Goal: Information Seeking & Learning: Learn about a topic

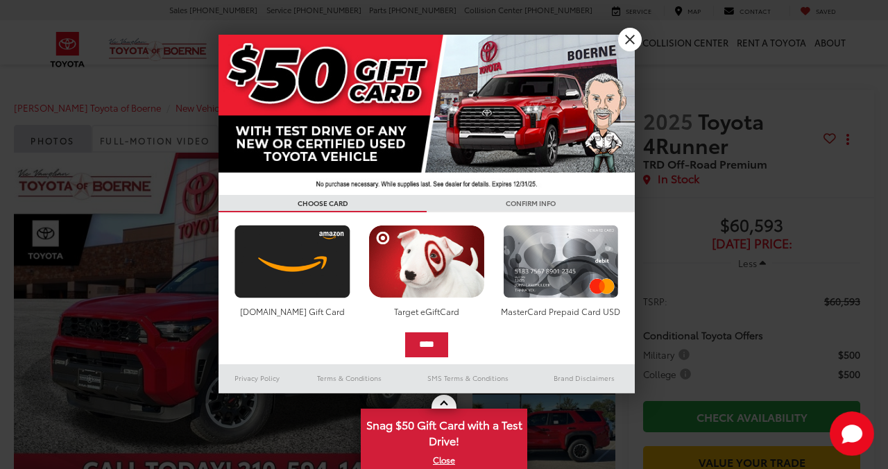
click at [629, 41] on link "X" at bounding box center [630, 40] width 24 height 24
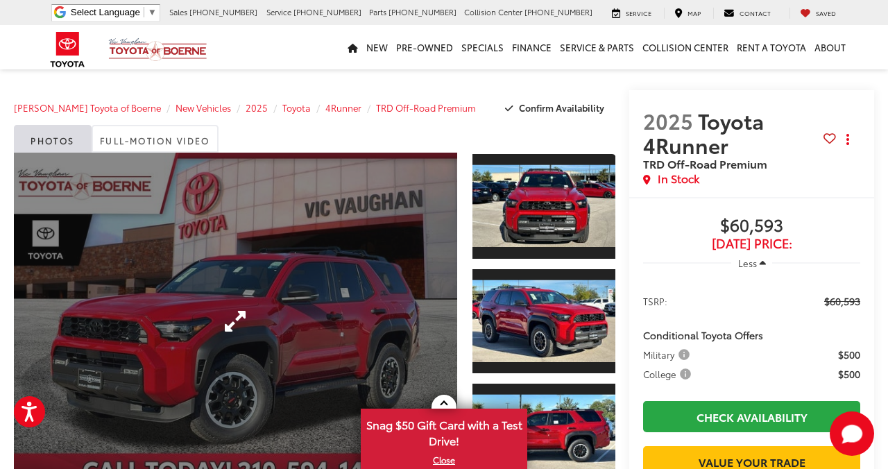
click at [337, 301] on link "Expand Photo 0" at bounding box center [235, 321] width 443 height 337
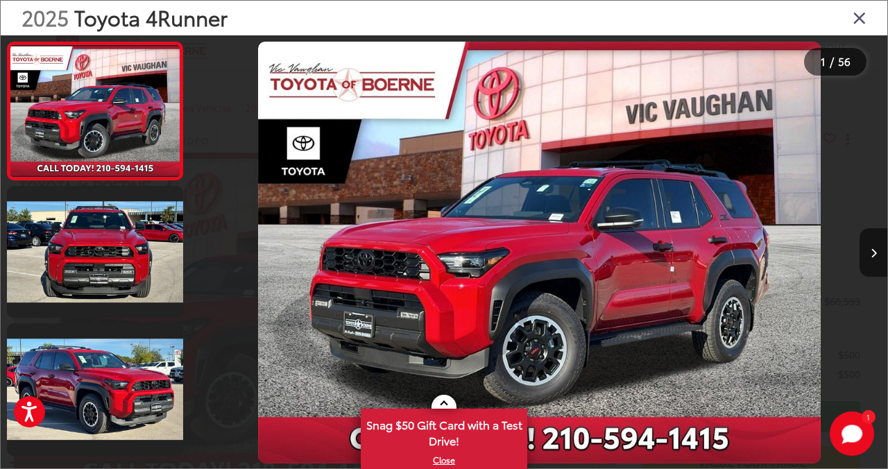
click at [850, 207] on div at bounding box center [800, 252] width 174 height 434
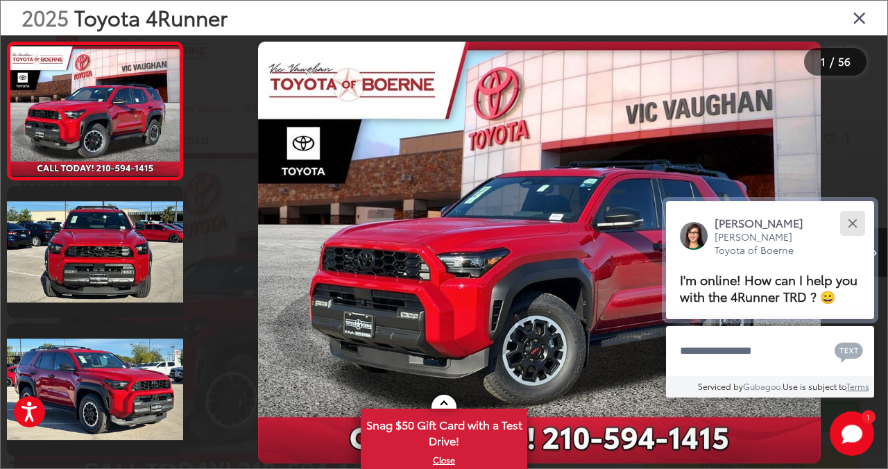
click at [849, 208] on button "Close" at bounding box center [853, 223] width 30 height 30
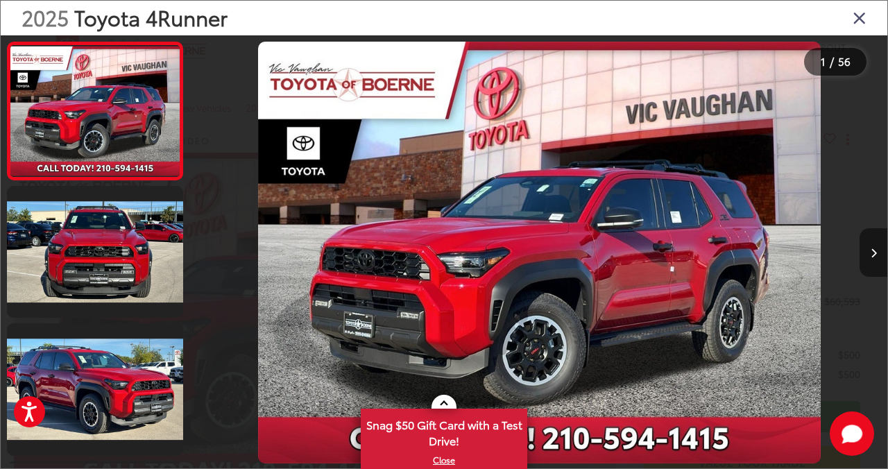
click at [870, 256] on button "Next image" at bounding box center [874, 252] width 28 height 49
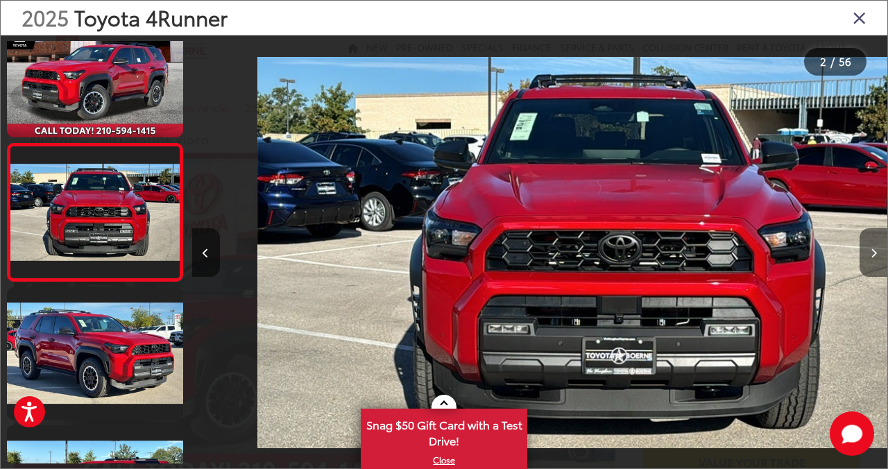
scroll to position [0, 695]
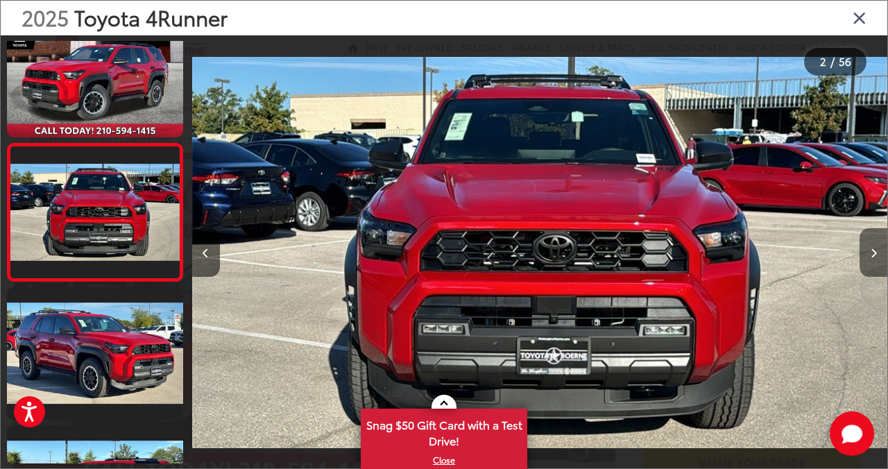
click at [870, 256] on button "Next image" at bounding box center [874, 252] width 28 height 49
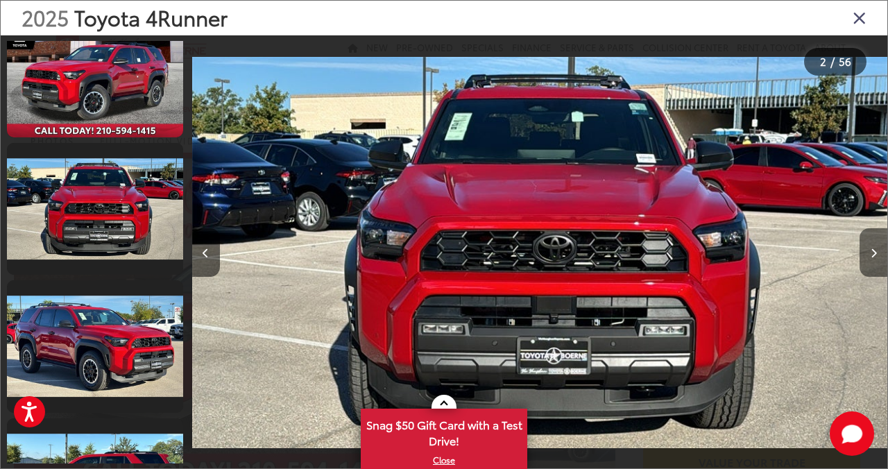
scroll to position [173, 0]
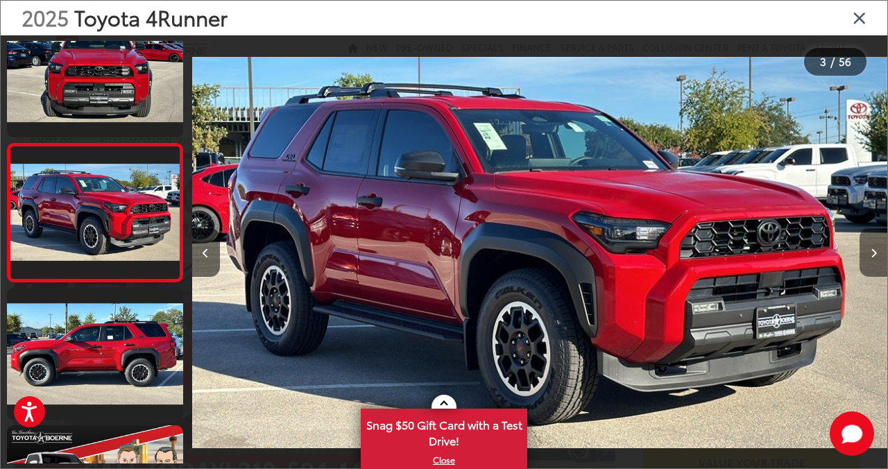
click at [870, 255] on button "Next image" at bounding box center [874, 252] width 28 height 49
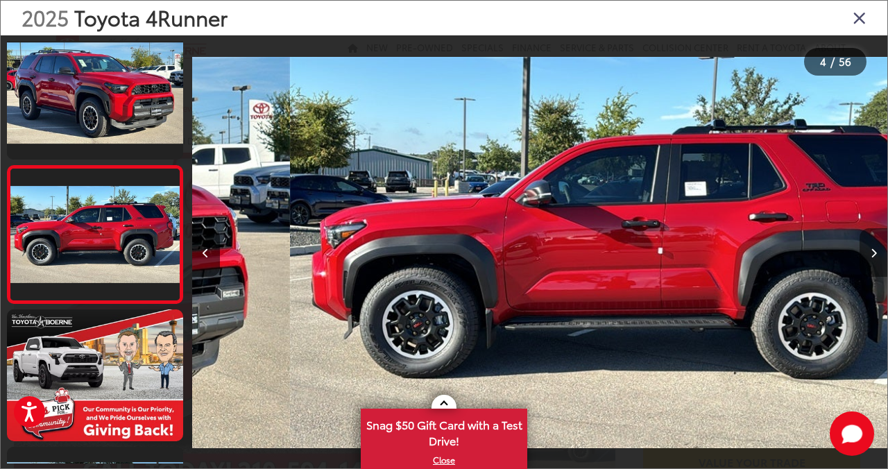
scroll to position [312, 0]
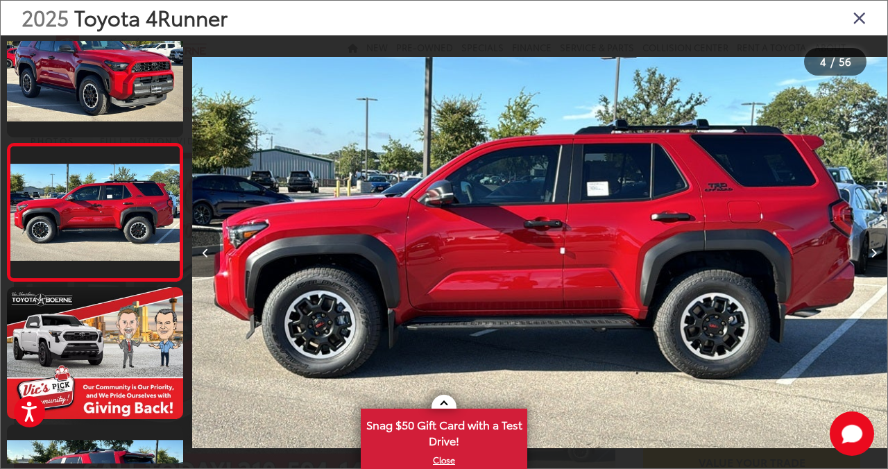
click at [872, 253] on icon "Next image" at bounding box center [874, 253] width 6 height 10
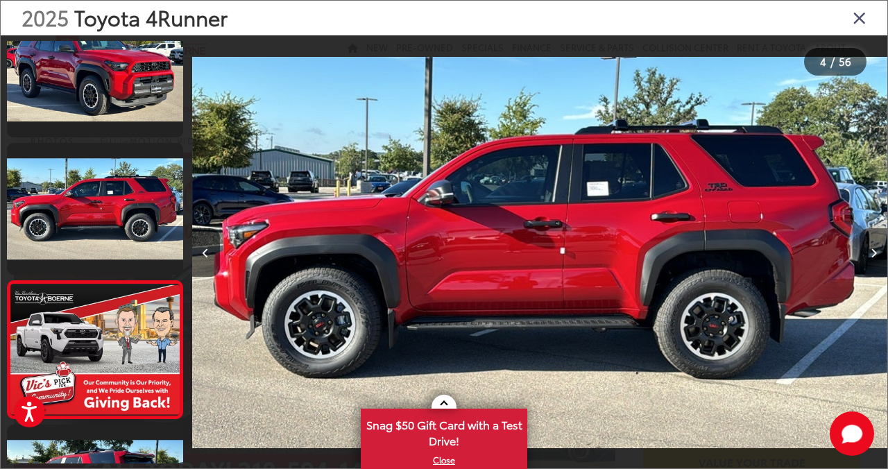
scroll to position [449, 0]
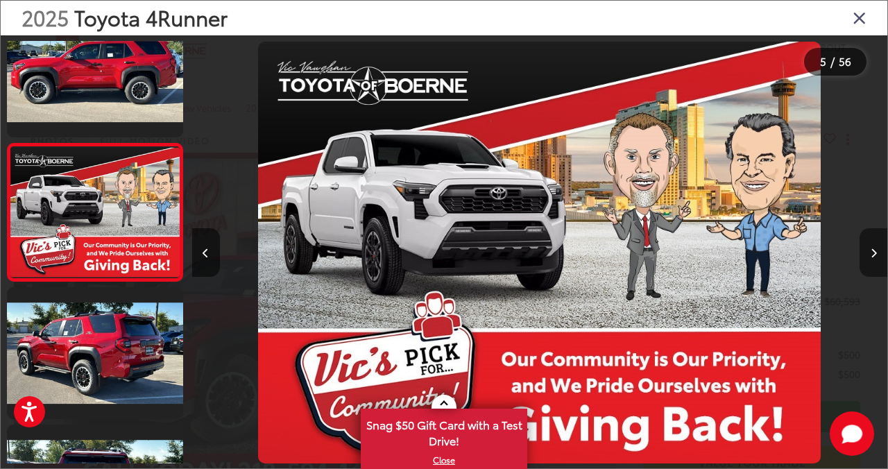
click at [872, 253] on icon "Next image" at bounding box center [874, 253] width 6 height 10
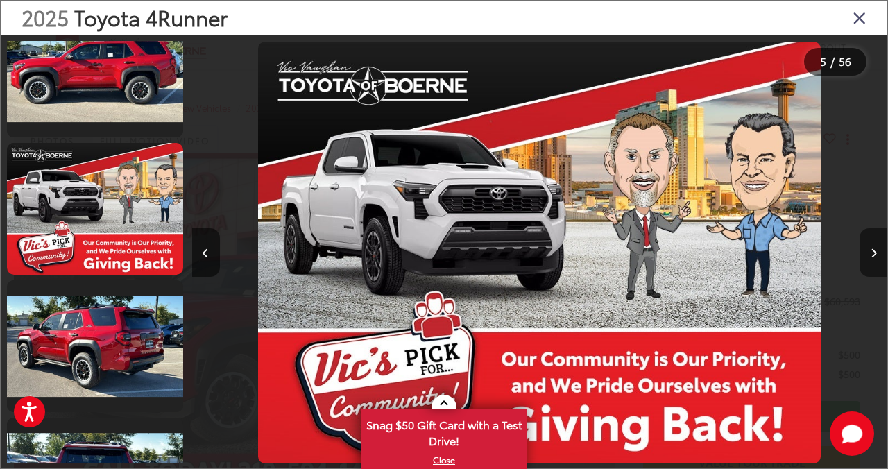
scroll to position [586, 0]
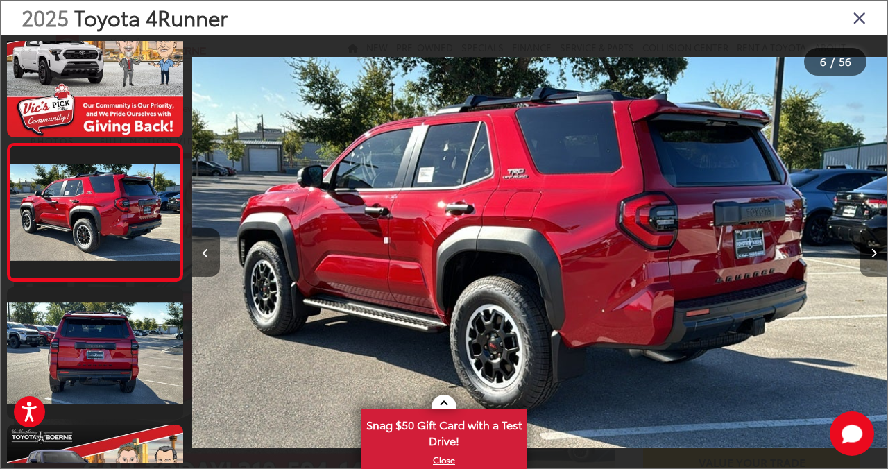
click at [872, 253] on icon "Next image" at bounding box center [874, 253] width 6 height 10
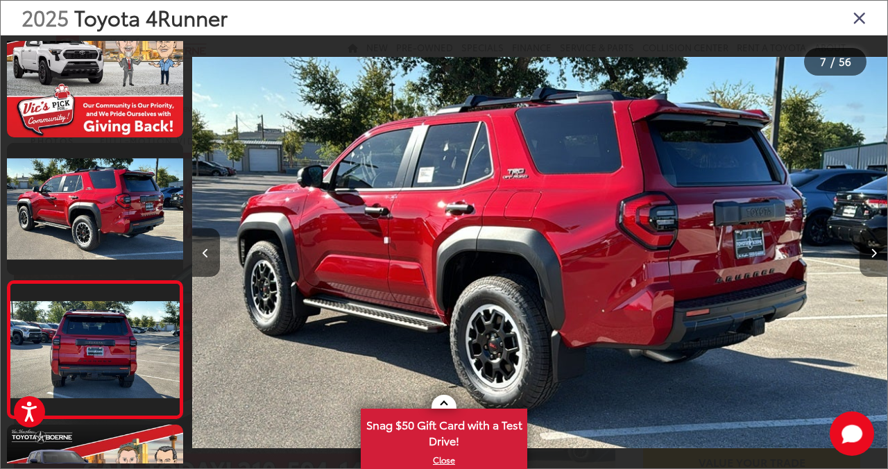
scroll to position [724, 0]
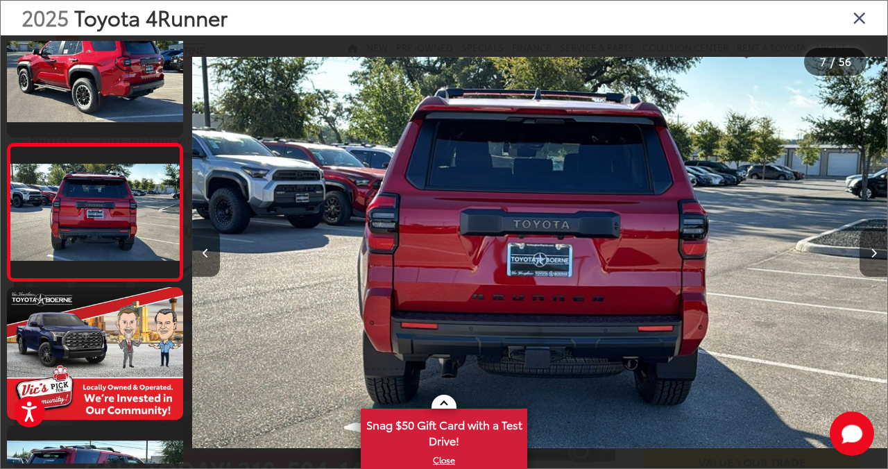
click at [872, 253] on icon "Next image" at bounding box center [874, 253] width 6 height 10
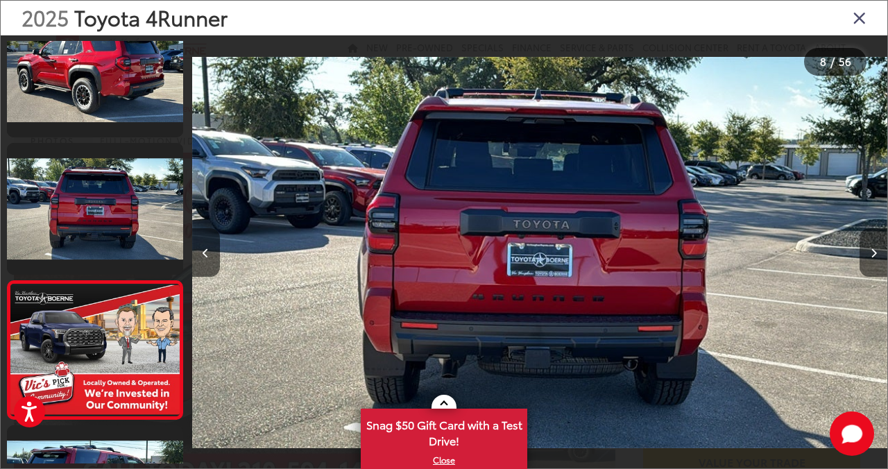
scroll to position [861, 0]
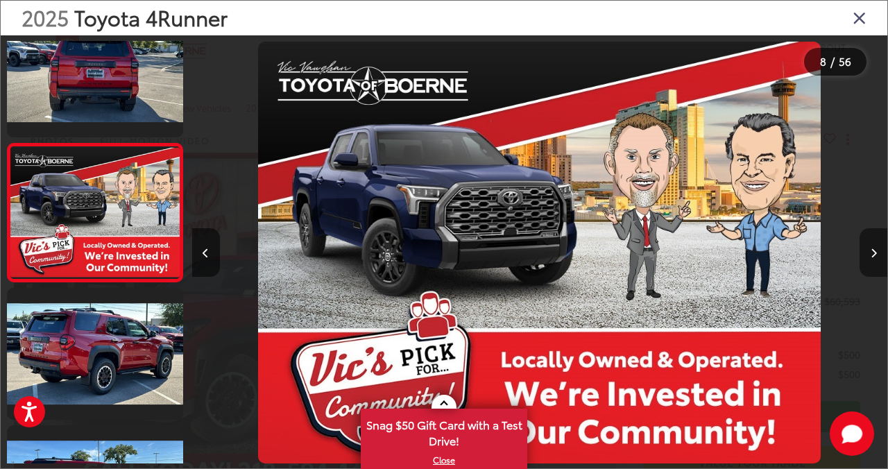
click at [872, 253] on icon "Next image" at bounding box center [874, 253] width 6 height 10
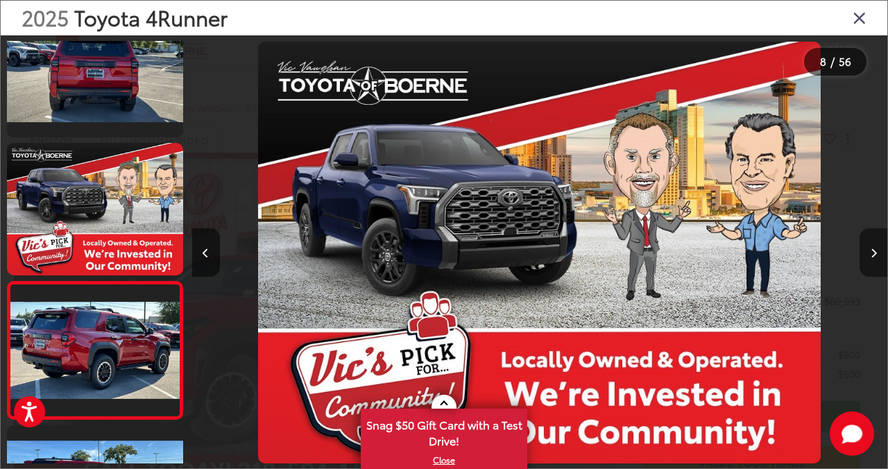
scroll to position [999, 0]
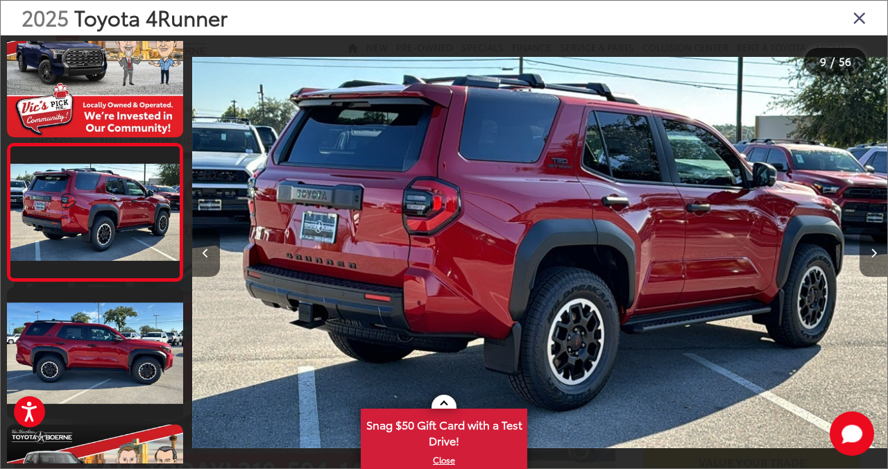
click at [872, 253] on icon "Next image" at bounding box center [874, 253] width 6 height 10
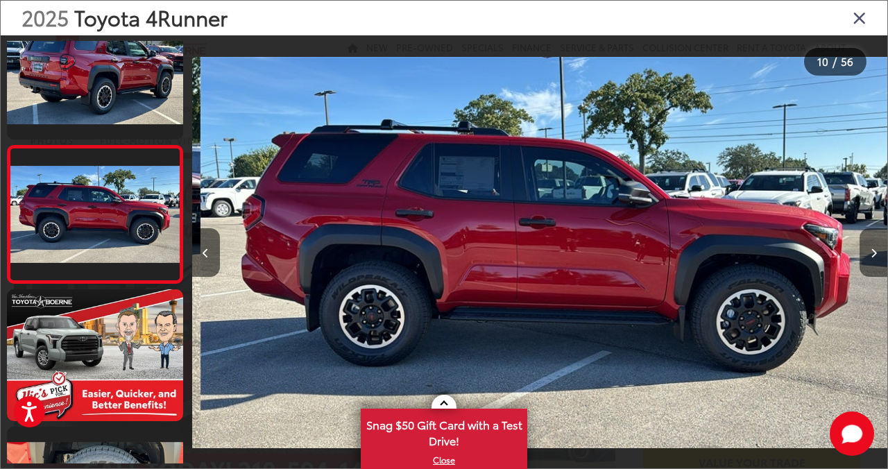
scroll to position [1137, 0]
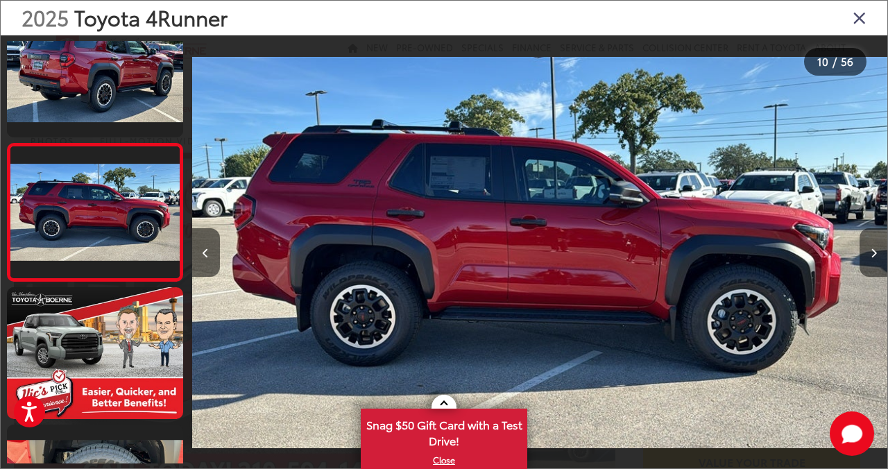
click at [872, 253] on icon "Next image" at bounding box center [874, 253] width 6 height 10
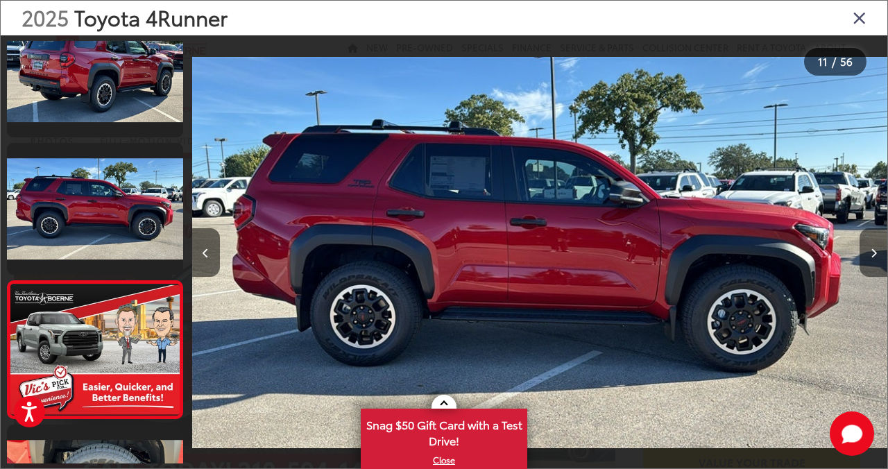
scroll to position [1274, 0]
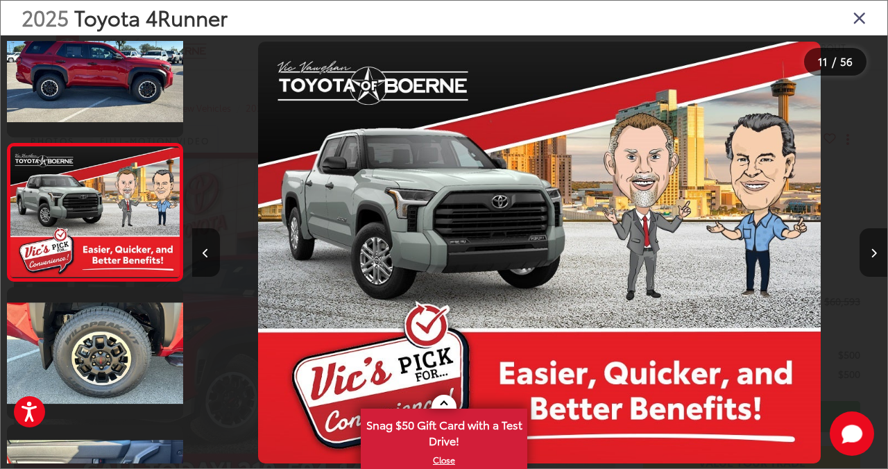
click at [872, 253] on icon "Next image" at bounding box center [874, 253] width 6 height 10
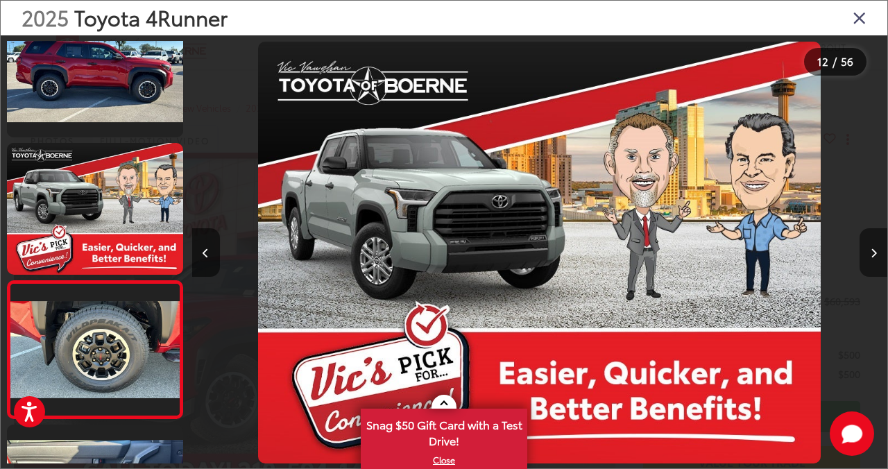
scroll to position [1412, 0]
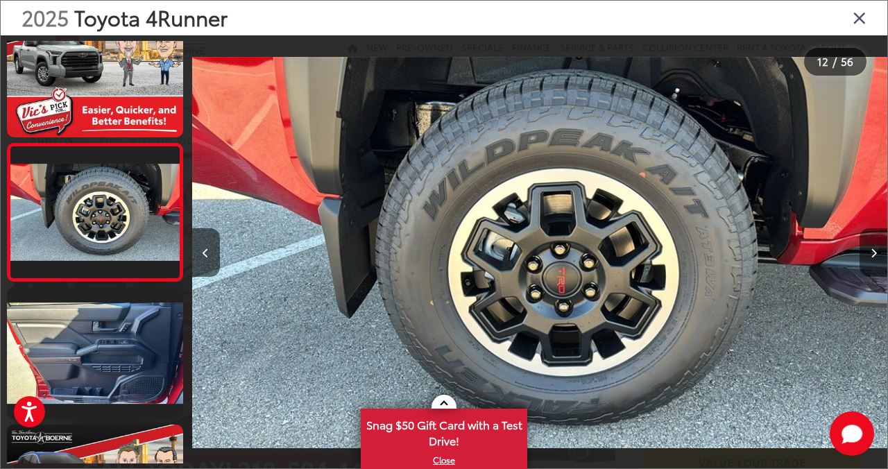
click at [874, 251] on icon "Next image" at bounding box center [874, 253] width 6 height 10
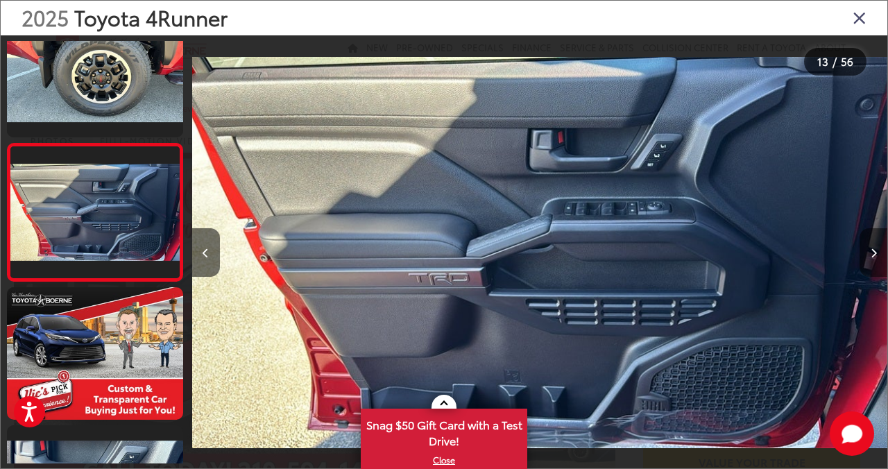
click at [874, 251] on icon "Next image" at bounding box center [874, 253] width 6 height 10
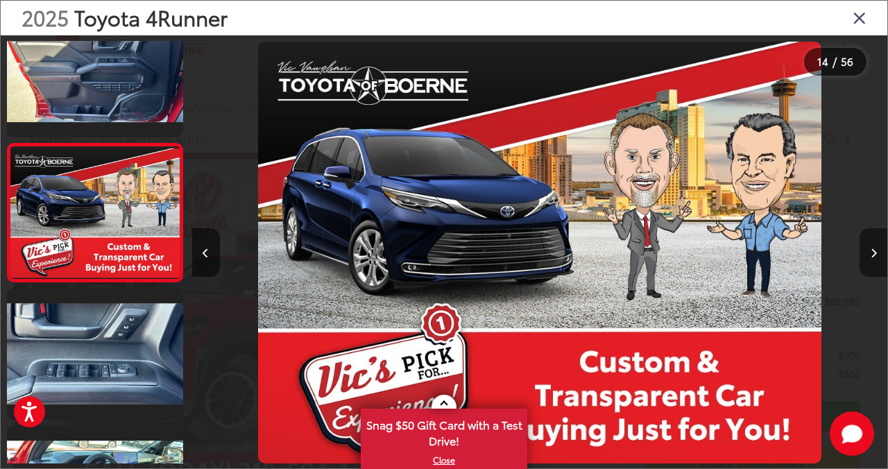
click at [874, 253] on icon "Next image" at bounding box center [874, 253] width 6 height 10
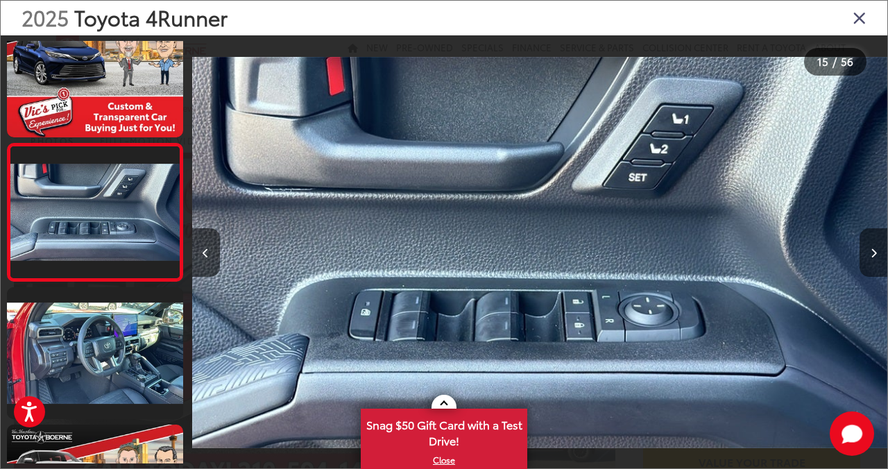
click at [874, 253] on icon "Next image" at bounding box center [874, 253] width 6 height 10
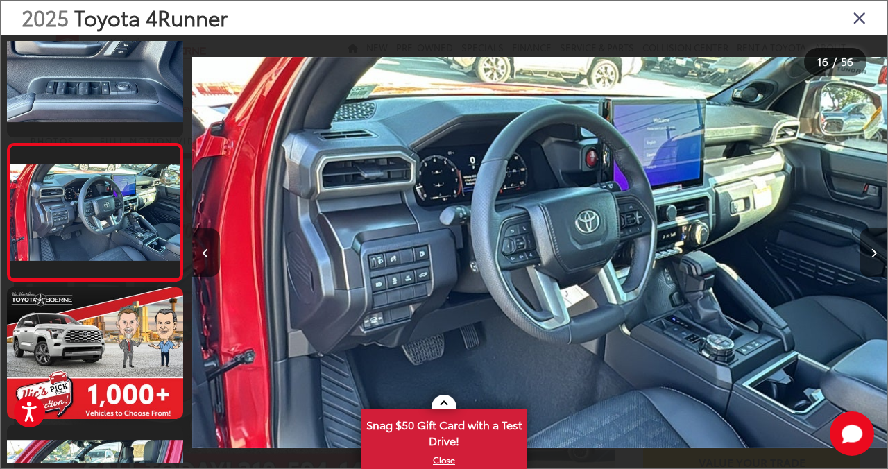
click at [874, 253] on icon "Next image" at bounding box center [874, 253] width 6 height 10
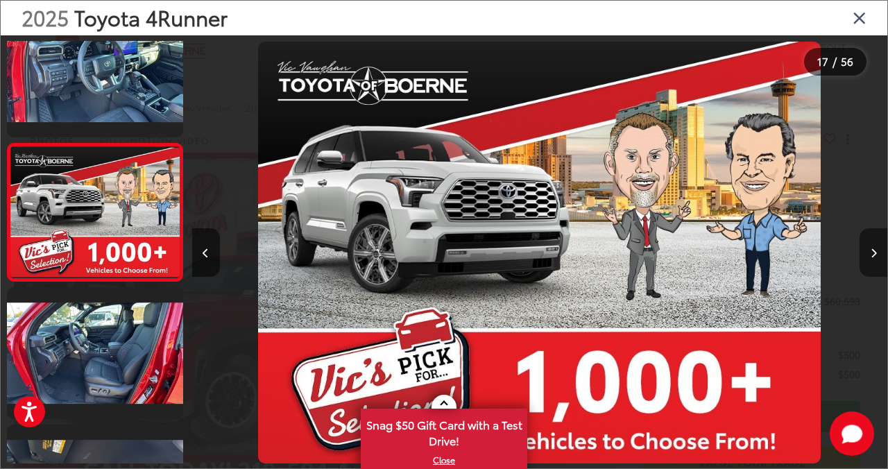
click at [873, 251] on icon "Next image" at bounding box center [874, 253] width 6 height 10
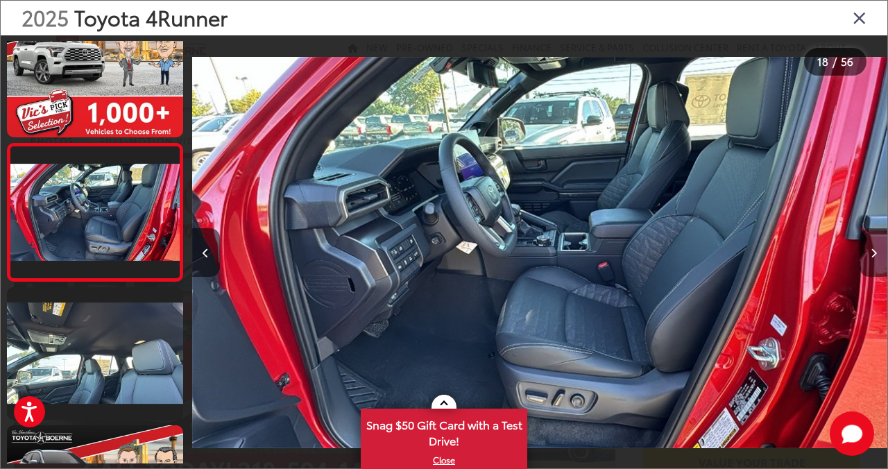
click at [873, 251] on icon "Next image" at bounding box center [874, 253] width 6 height 10
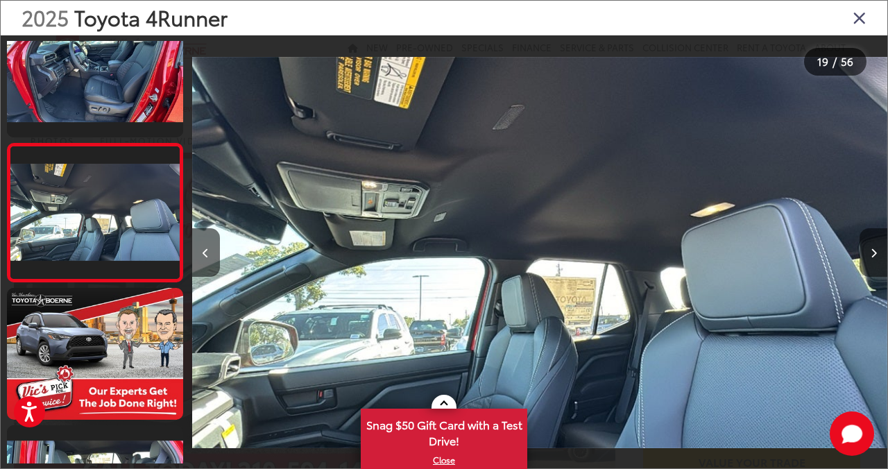
click at [874, 251] on icon "Next image" at bounding box center [874, 253] width 6 height 10
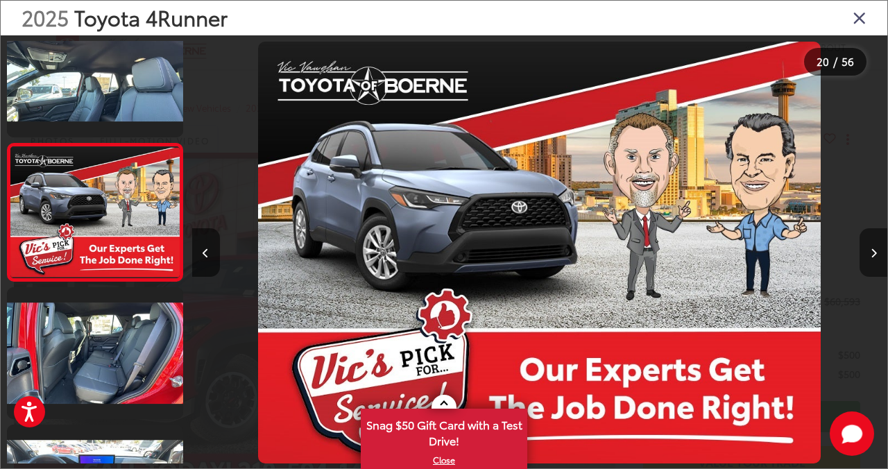
click at [874, 251] on icon "Next image" at bounding box center [874, 253] width 6 height 10
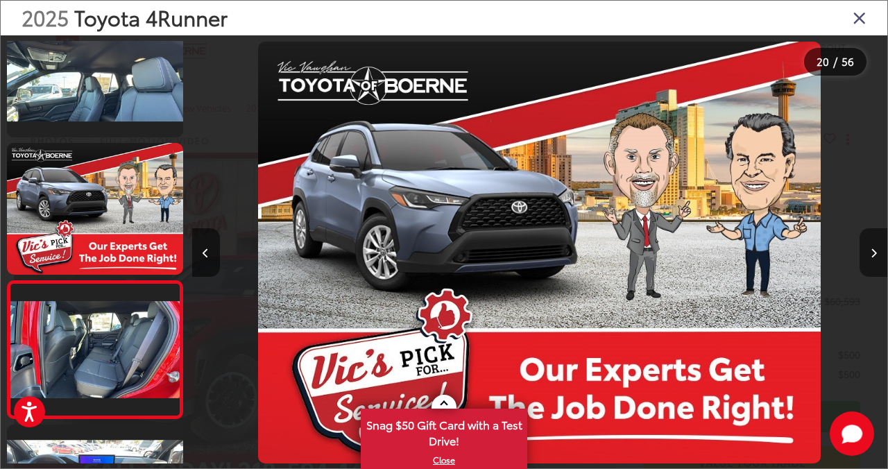
scroll to position [2650, 0]
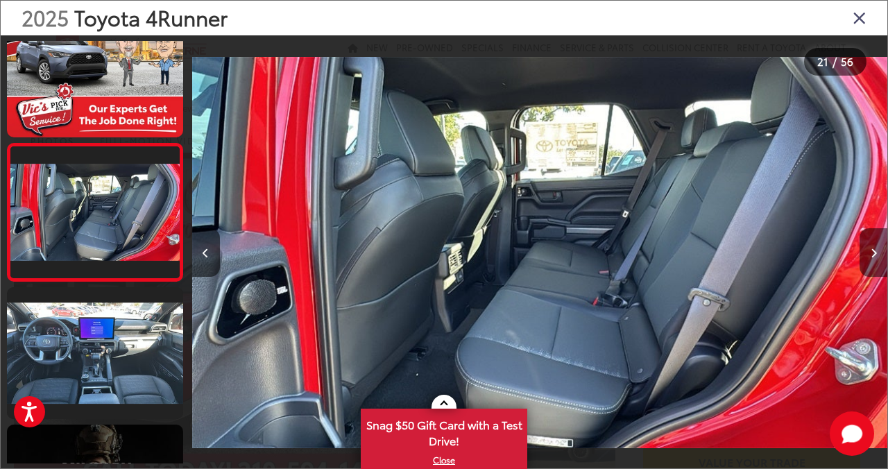
click at [874, 251] on icon "Next image" at bounding box center [874, 253] width 6 height 10
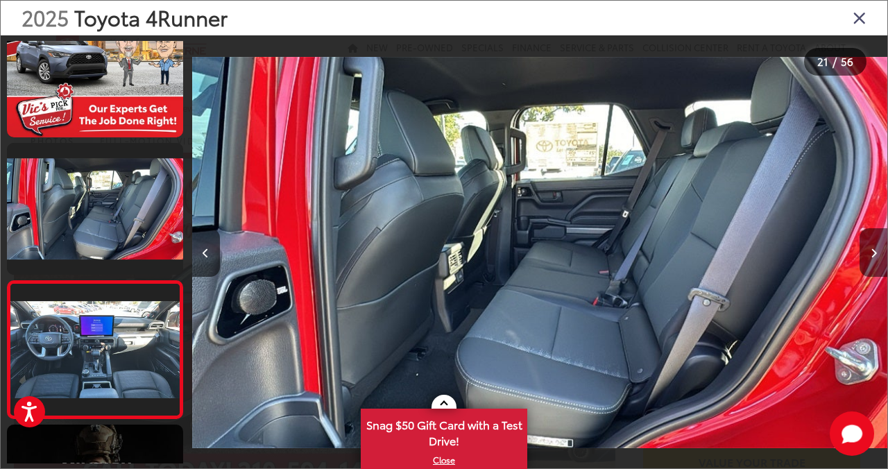
scroll to position [2787, 0]
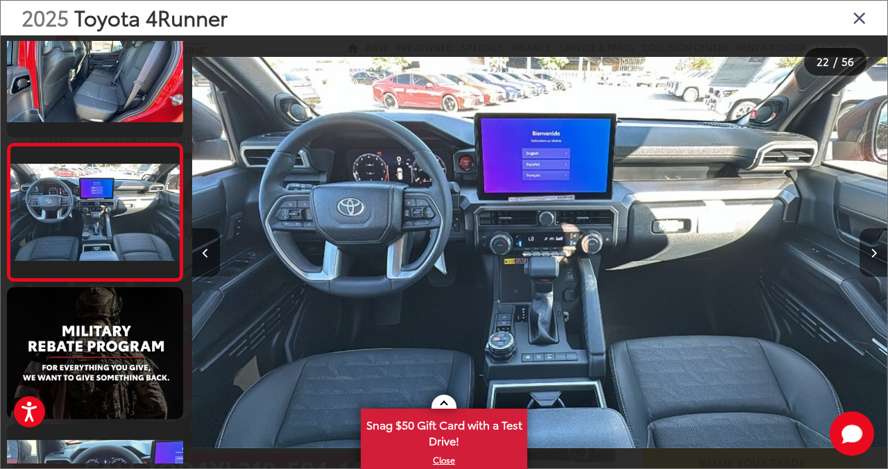
click at [874, 251] on icon "Next image" at bounding box center [874, 253] width 6 height 10
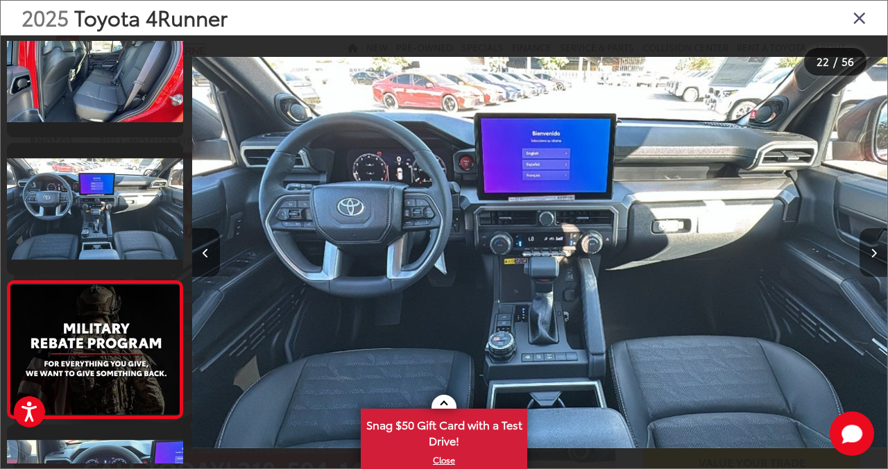
scroll to position [2924, 0]
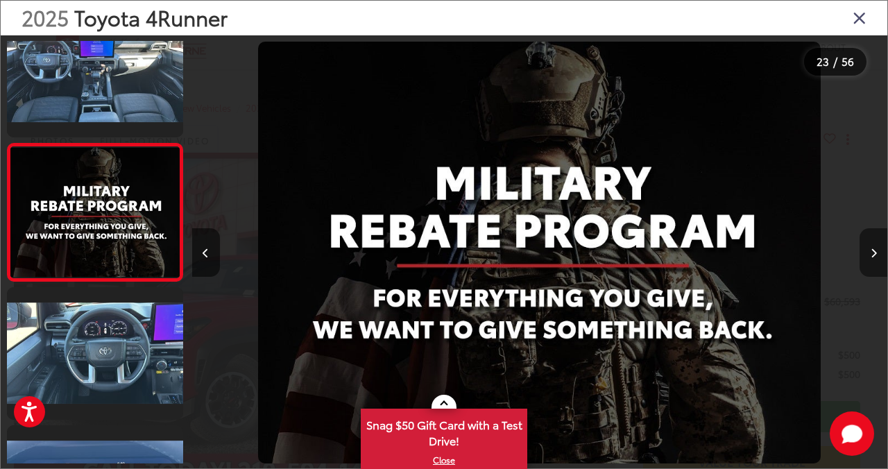
click at [874, 251] on icon "Next image" at bounding box center [874, 253] width 6 height 10
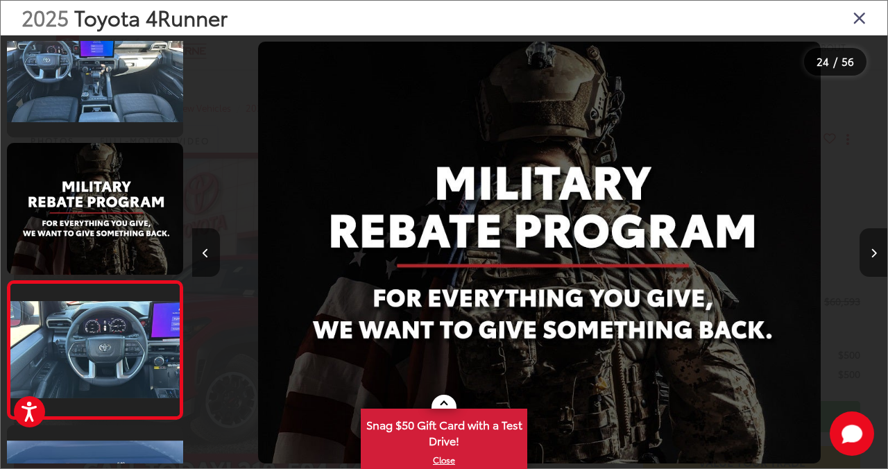
scroll to position [3062, 0]
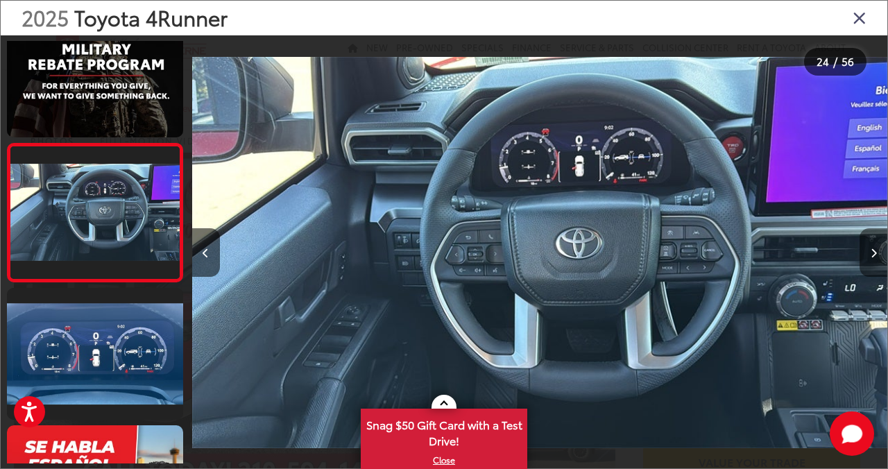
click at [874, 251] on icon "Next image" at bounding box center [874, 253] width 6 height 10
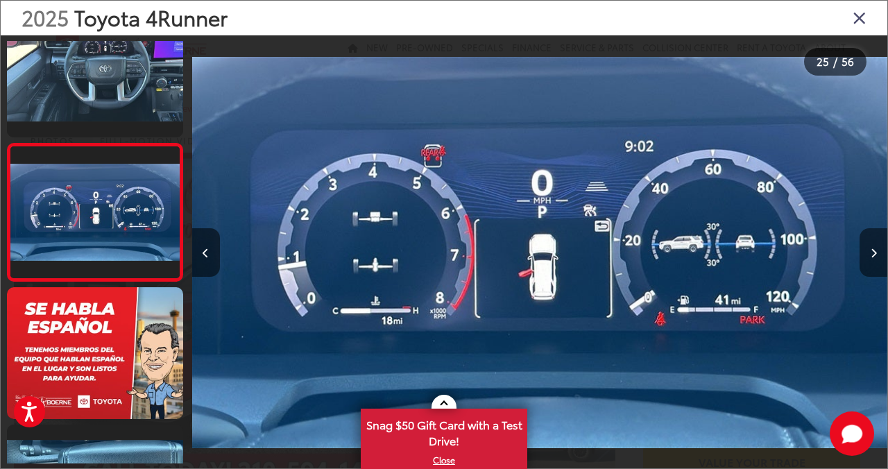
click at [874, 251] on icon "Next image" at bounding box center [874, 253] width 6 height 10
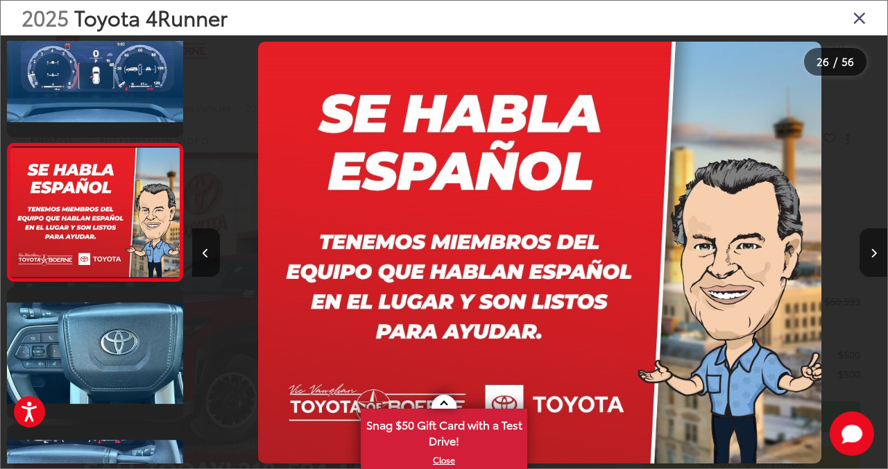
click at [874, 251] on icon "Next image" at bounding box center [874, 253] width 6 height 10
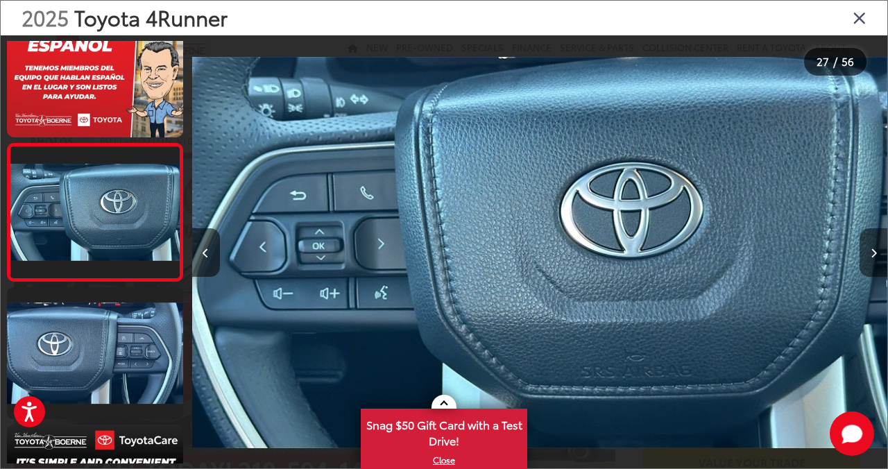
click at [874, 251] on icon "Next image" at bounding box center [874, 253] width 6 height 10
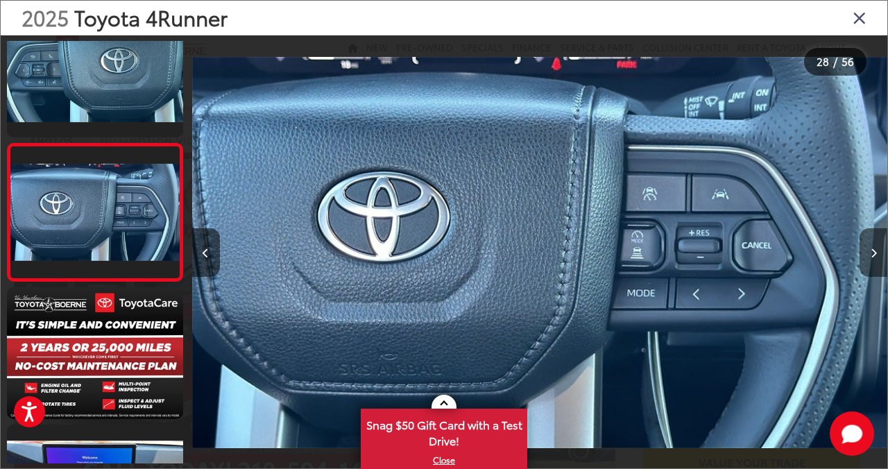
click at [874, 251] on icon "Next image" at bounding box center [874, 253] width 6 height 10
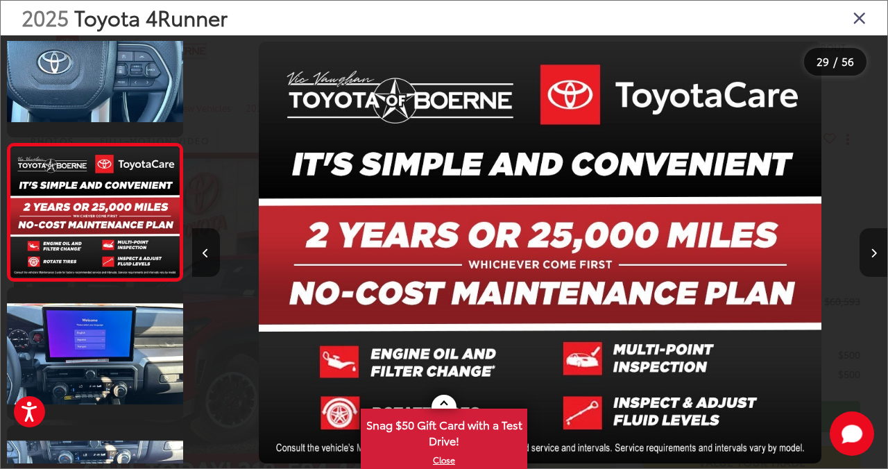
click at [874, 251] on icon "Next image" at bounding box center [874, 253] width 6 height 10
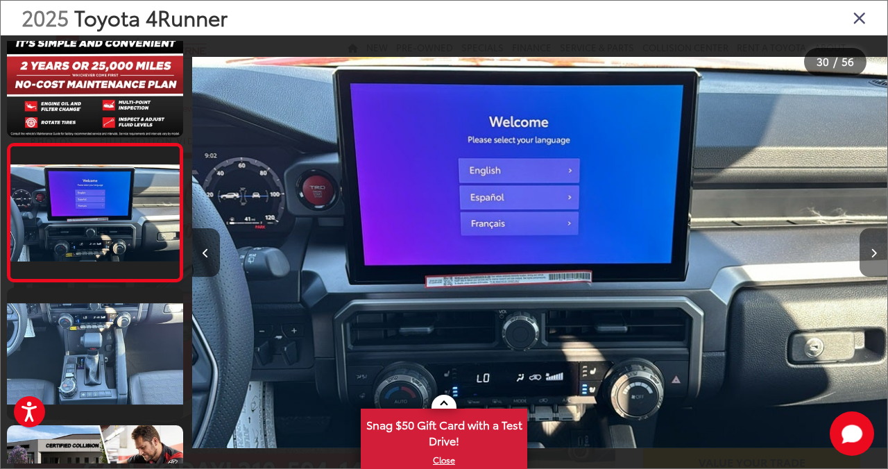
click at [874, 251] on icon "Next image" at bounding box center [874, 253] width 6 height 10
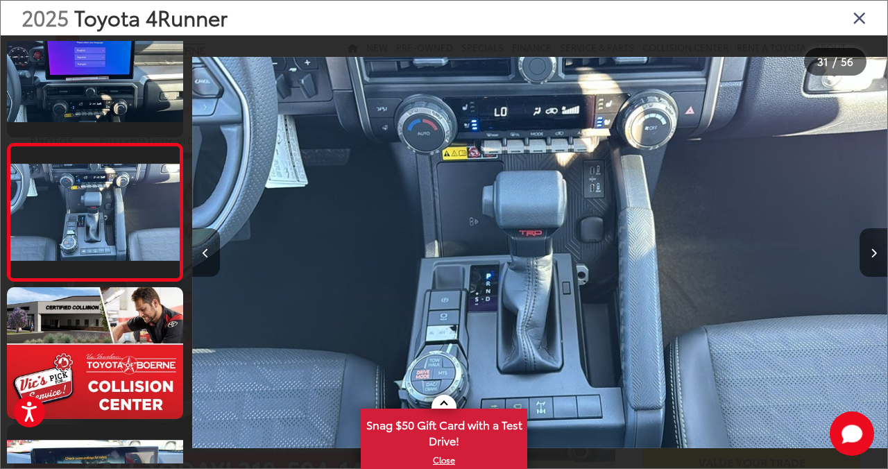
click at [543, 321] on img "2025 Toyota 4Runner TRD Off-Road Premium 30" at bounding box center [539, 253] width 695 height 422
click at [858, 19] on icon "Close gallery" at bounding box center [860, 17] width 14 height 18
